Goal: Information Seeking & Learning: Check status

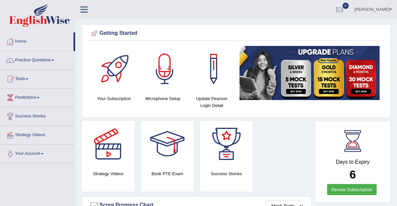
click at [392, 10] on span at bounding box center [391, 9] width 3 height 4
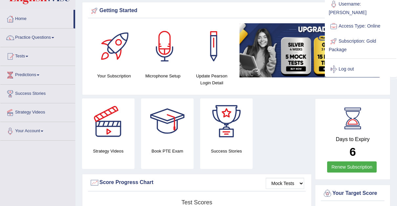
scroll to position [20, 0]
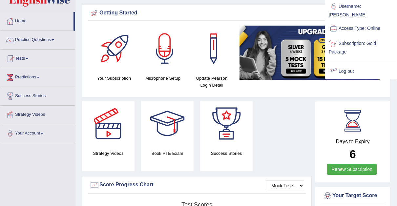
click at [285, 87] on div "Your Subscription Microphone Setup Update Pearson Login Detail" at bounding box center [236, 60] width 297 height 68
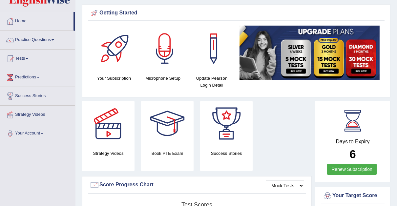
click at [292, 55] on img at bounding box center [310, 53] width 140 height 54
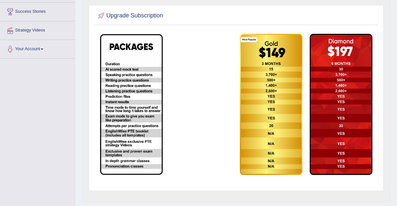
scroll to position [105, 0]
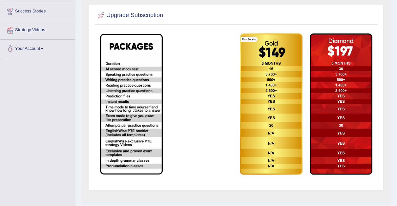
click at [125, 129] on img at bounding box center [131, 104] width 63 height 141
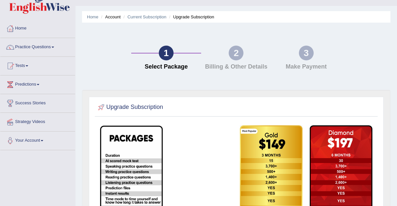
scroll to position [0, 0]
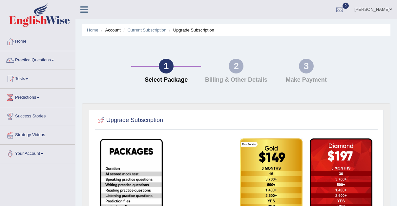
click at [113, 32] on li "Account" at bounding box center [109, 30] width 21 height 6
click at [93, 32] on link "Home" at bounding box center [92, 30] width 11 height 5
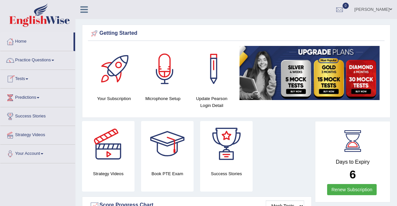
click at [28, 78] on span at bounding box center [27, 78] width 3 height 1
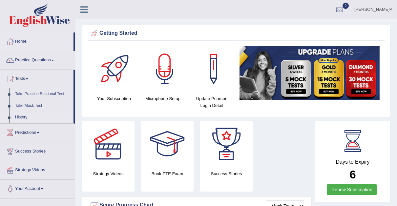
click at [21, 117] on link "History" at bounding box center [42, 118] width 61 height 12
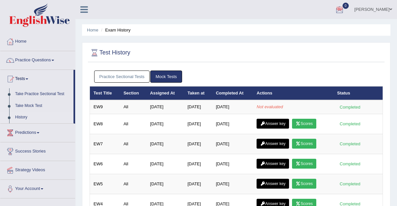
click at [125, 77] on link "Practice Sectional Tests" at bounding box center [122, 77] width 56 height 12
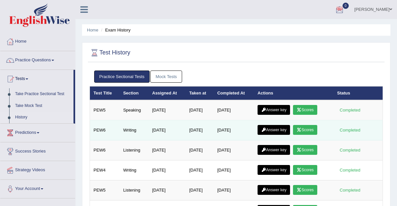
click at [302, 128] on icon at bounding box center [299, 130] width 5 height 4
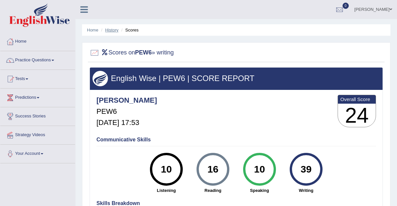
click at [112, 30] on link "History" at bounding box center [111, 30] width 13 height 5
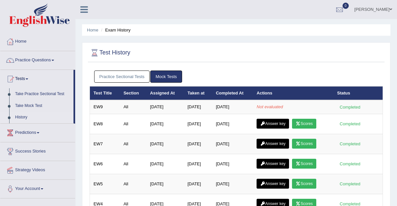
click at [127, 75] on link "Practice Sectional Tests" at bounding box center [122, 77] width 56 height 12
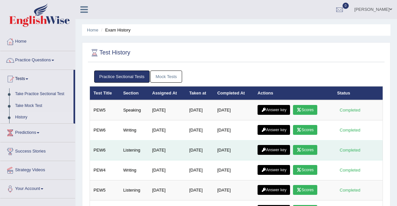
click at [308, 149] on link "Scores" at bounding box center [305, 150] width 24 height 10
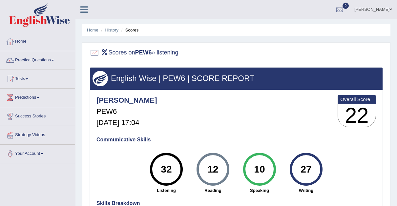
click at [18, 40] on link "Home" at bounding box center [37, 41] width 75 height 16
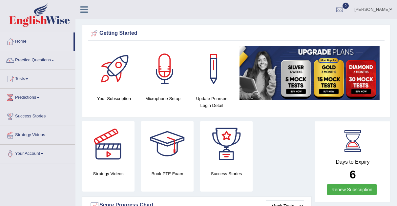
click at [18, 40] on link "Home" at bounding box center [36, 41] width 73 height 16
click at [28, 79] on link "Tests" at bounding box center [37, 78] width 75 height 16
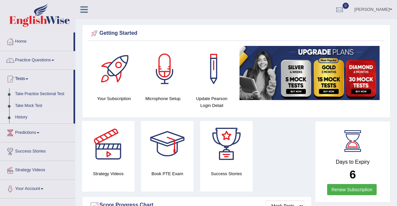
click at [23, 115] on link "History" at bounding box center [42, 118] width 61 height 12
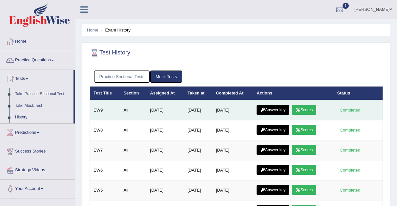
click at [305, 108] on link "Scores" at bounding box center [304, 110] width 24 height 10
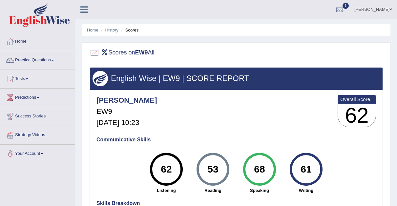
click at [112, 28] on link "History" at bounding box center [111, 30] width 13 height 5
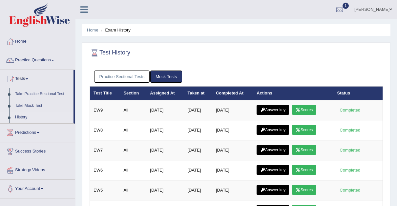
click at [167, 74] on link "Mock Tests" at bounding box center [166, 77] width 32 height 12
click at [134, 74] on link "Practice Sectional Tests" at bounding box center [122, 77] width 56 height 12
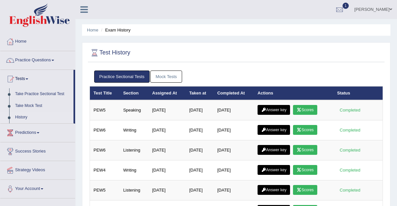
click at [167, 76] on link "Mock Tests" at bounding box center [166, 77] width 32 height 12
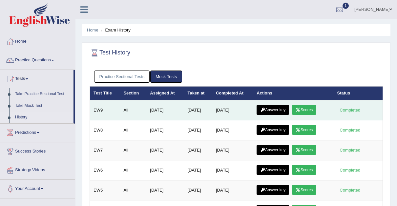
click at [310, 108] on link "Scores" at bounding box center [304, 110] width 24 height 10
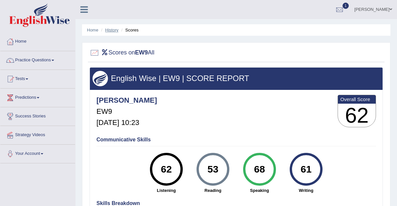
click at [111, 32] on link "History" at bounding box center [111, 30] width 13 height 5
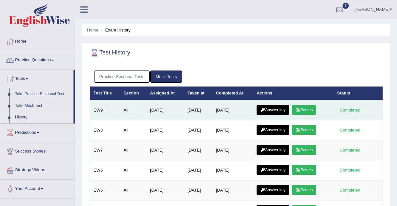
click at [276, 108] on link "Answer key" at bounding box center [273, 110] width 33 height 10
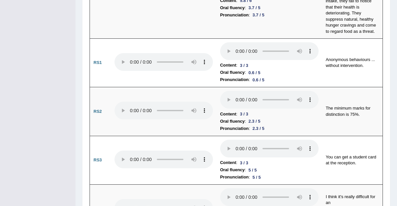
scroll to position [201, 0]
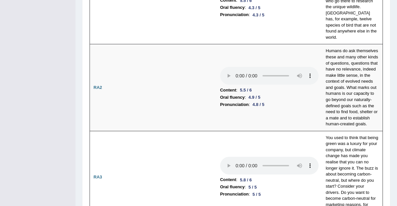
drag, startPoint x: 398, startPoint y: 12, endPoint x: 386, endPoint y: 24, distance: 16.7
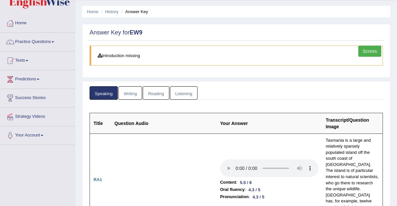
scroll to position [0, 0]
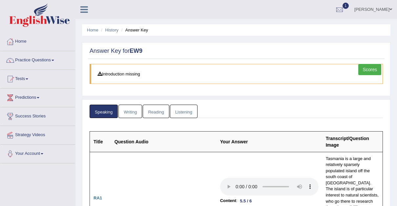
click at [131, 111] on link "Writing" at bounding box center [131, 111] width 24 height 13
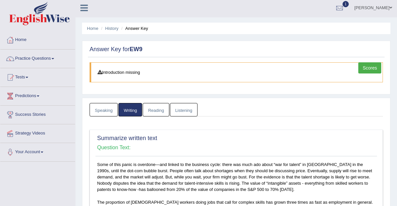
scroll to position [16, 0]
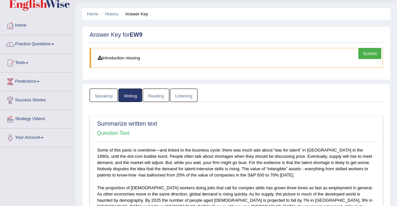
click at [157, 95] on link "Reading" at bounding box center [156, 95] width 26 height 13
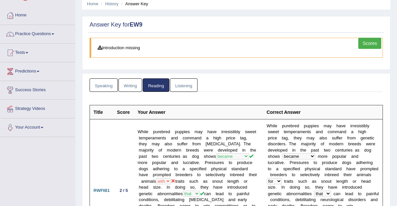
scroll to position [0, 0]
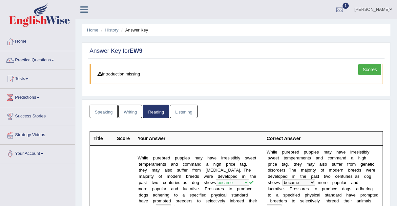
click at [183, 110] on link "Listening" at bounding box center [184, 111] width 28 height 13
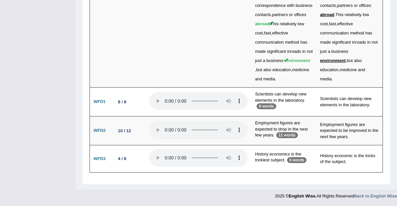
scroll to position [2448, 0]
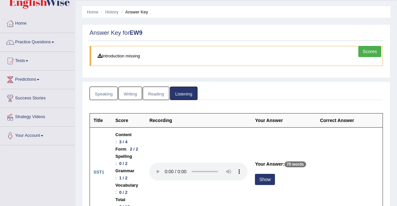
scroll to position [0, 0]
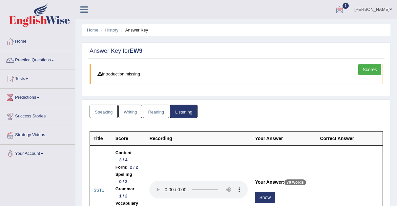
click at [370, 67] on link "Scores" at bounding box center [369, 69] width 23 height 11
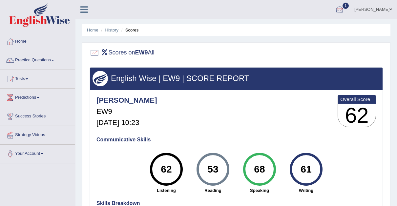
click at [335, 9] on div at bounding box center [340, 10] width 10 height 10
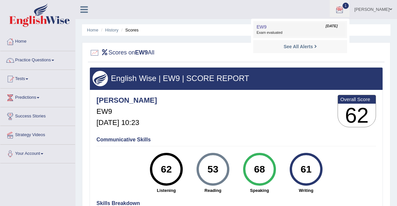
click at [279, 27] on link "EW9 Aug 23, 2025 Exam evaluated" at bounding box center [300, 30] width 91 height 14
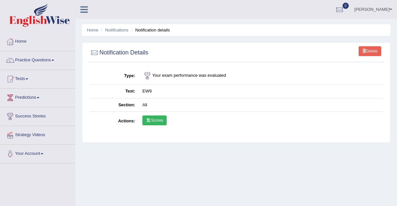
click at [155, 118] on link "Scores" at bounding box center [154, 121] width 24 height 10
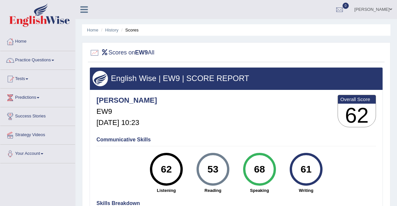
click at [390, 9] on span at bounding box center [391, 9] width 3 height 4
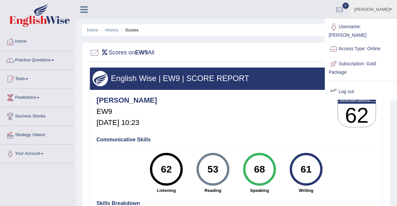
click at [348, 84] on link "Log out" at bounding box center [361, 91] width 71 height 15
